Goal: Find specific page/section: Find specific page/section

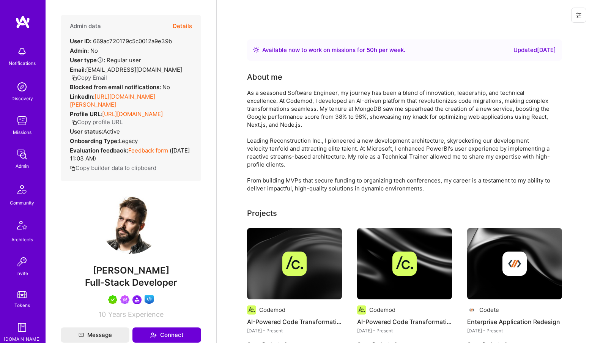
scroll to position [9, 0]
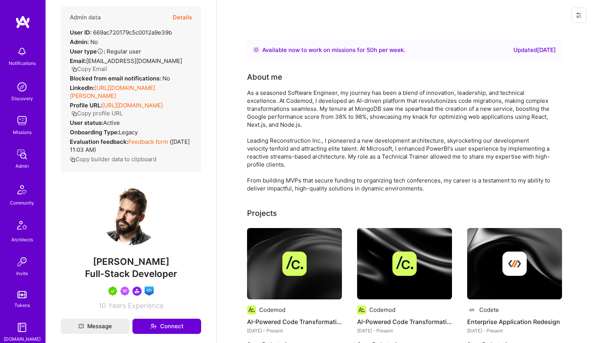
click at [23, 158] on img at bounding box center [21, 154] width 15 height 15
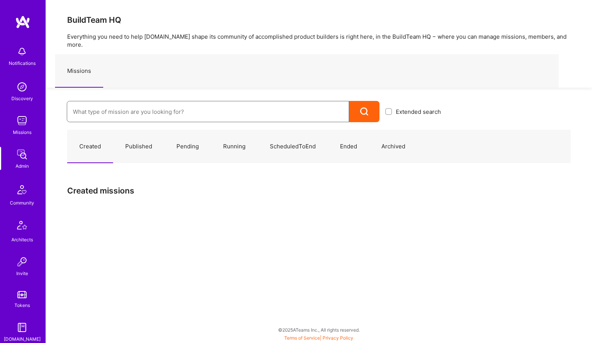
click at [164, 108] on input at bounding box center [208, 111] width 270 height 19
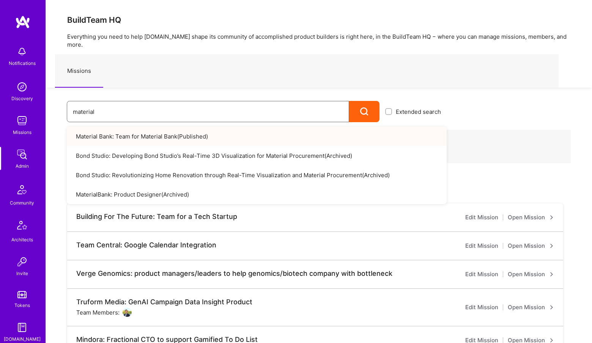
type input "material"
click at [178, 129] on link "Material Bank: Team for Material Bank ( Published )" at bounding box center [257, 136] width 380 height 19
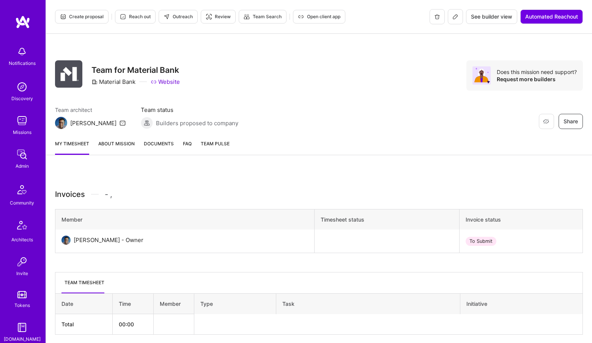
click at [25, 159] on img at bounding box center [21, 154] width 15 height 15
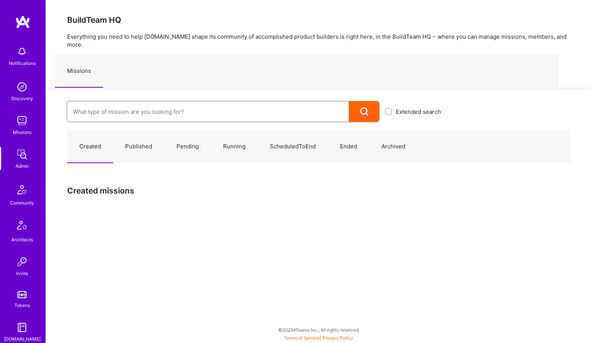
click at [110, 109] on input at bounding box center [208, 111] width 270 height 19
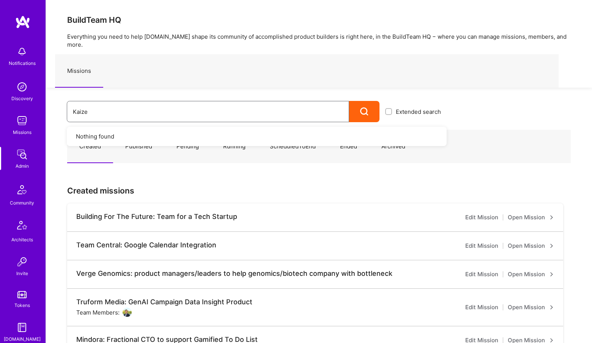
type input "Kaizen"
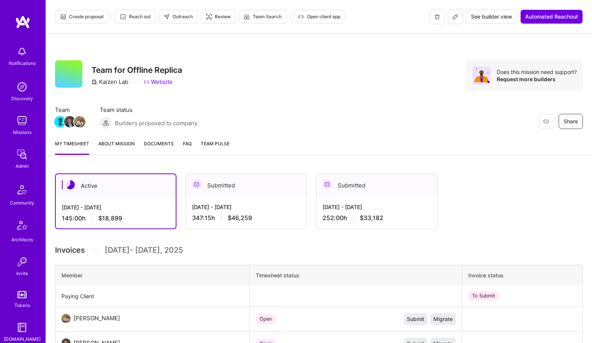
click at [451, 16] on button at bounding box center [455, 16] width 15 height 15
click at [164, 124] on span "Builders proposed to company" at bounding box center [156, 123] width 82 height 8
click at [113, 140] on link "About Mission" at bounding box center [116, 147] width 36 height 15
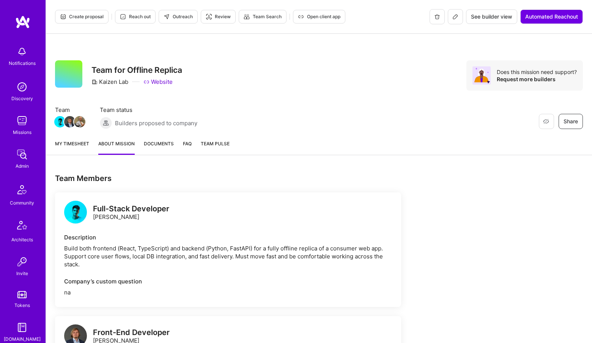
click at [487, 20] on span "See builder view" at bounding box center [491, 17] width 41 height 8
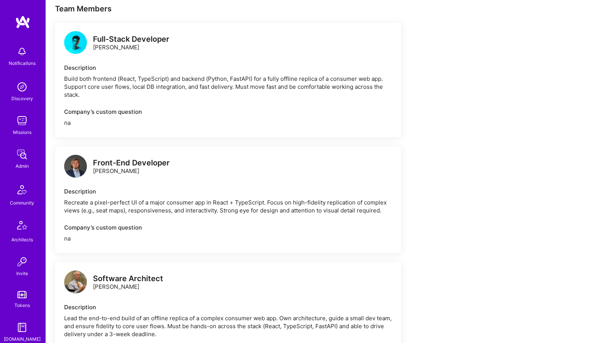
scroll to position [225, 0]
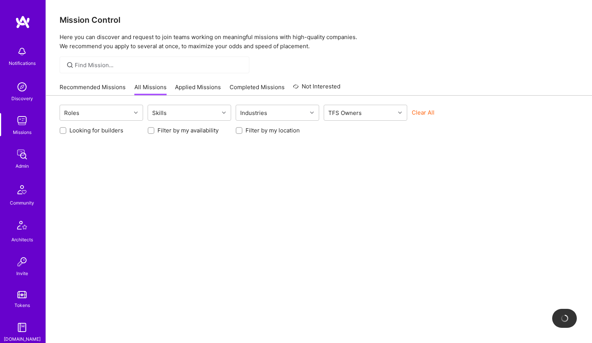
click at [20, 161] on img at bounding box center [21, 154] width 15 height 15
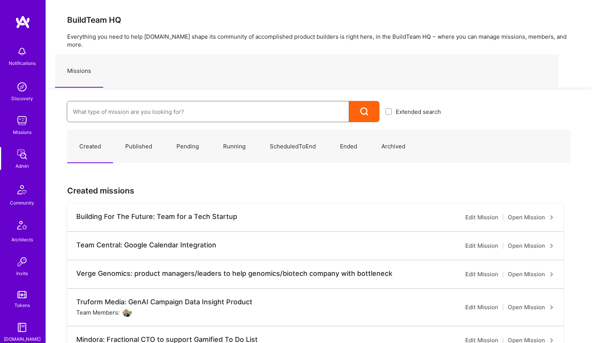
click at [106, 102] on input at bounding box center [208, 111] width 270 height 19
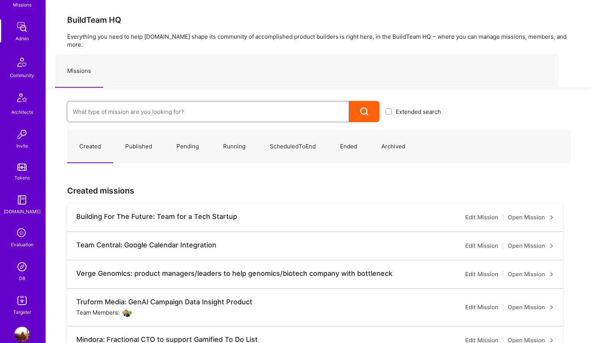
scroll to position [141, 0]
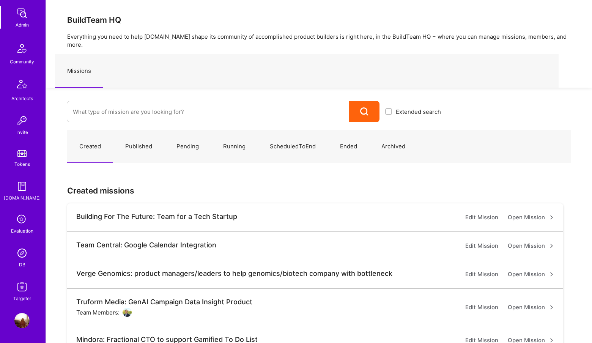
click at [21, 259] on img at bounding box center [21, 253] width 15 height 15
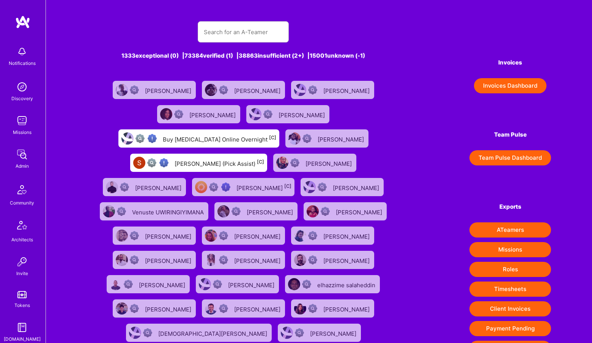
click at [259, 18] on div "1333 exceptional (0) | 73384 verified (1) | 38863 insufficient (2+) | 15001 unk…" at bounding box center [243, 275] width 313 height 527
click at [253, 25] on input "text" at bounding box center [243, 31] width 79 height 19
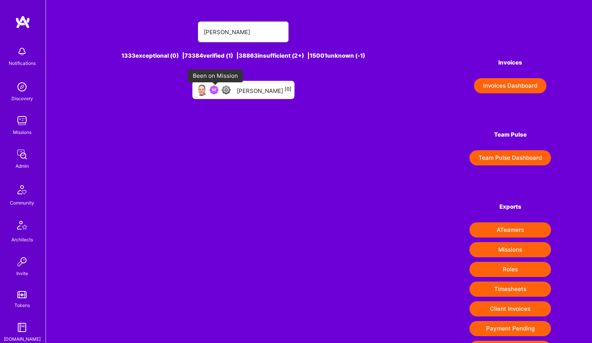
type input "[PERSON_NAME]"
click at [219, 88] on img at bounding box center [214, 89] width 9 height 9
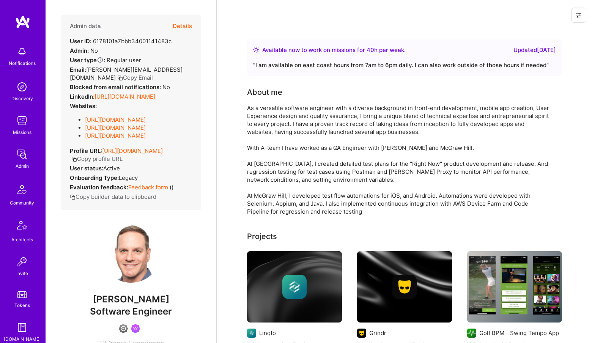
click at [188, 23] on button "Details" at bounding box center [182, 26] width 19 height 22
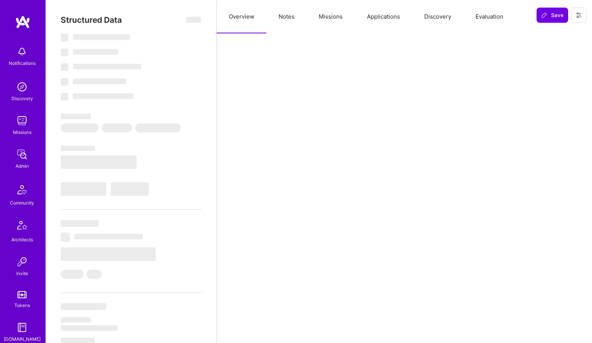
select select "Right Now"
select select "4"
select select "7"
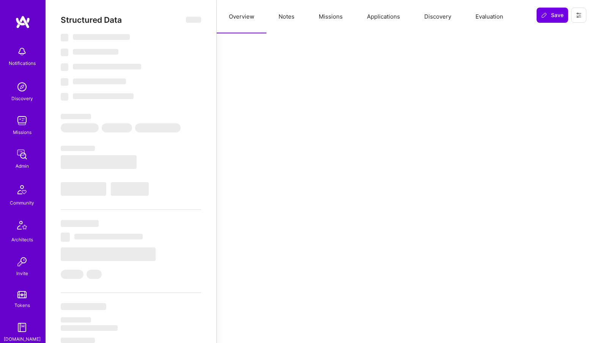
select select "US"
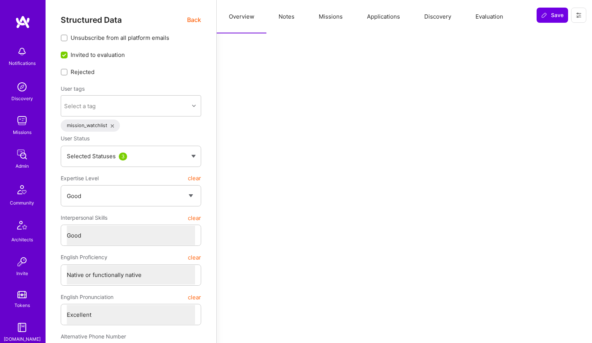
click at [335, 26] on button "Missions" at bounding box center [331, 16] width 48 height 33
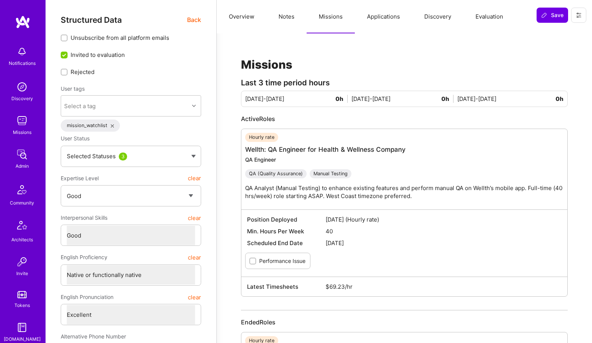
click at [288, 16] on button "Notes" at bounding box center [286, 16] width 40 height 33
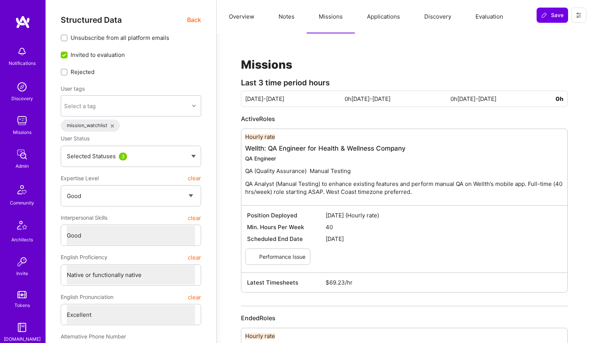
type textarea "x"
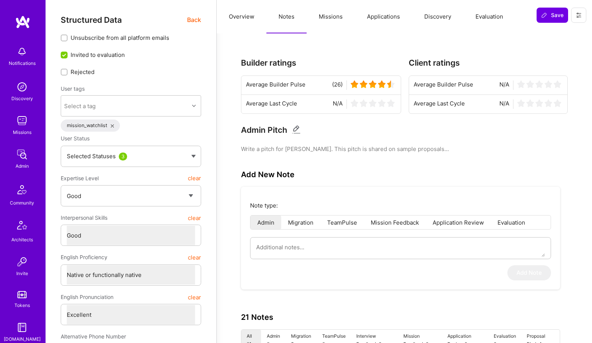
click at [335, 17] on button "Missions" at bounding box center [331, 16] width 48 height 33
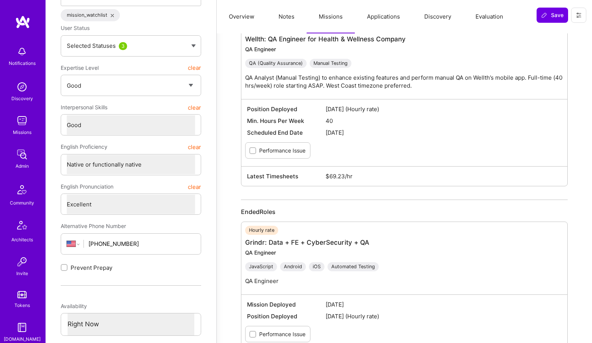
scroll to position [370, 0]
